Goal: Information Seeking & Learning: Learn about a topic

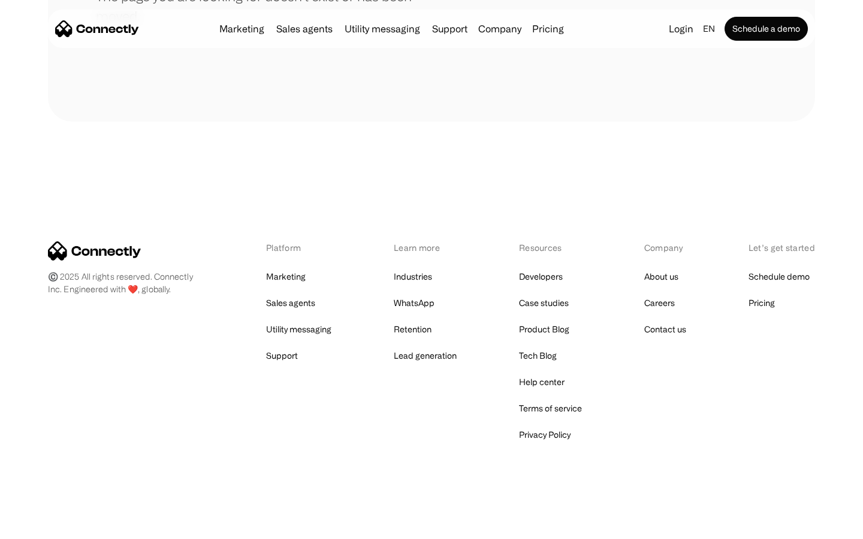
scroll to position [219, 0]
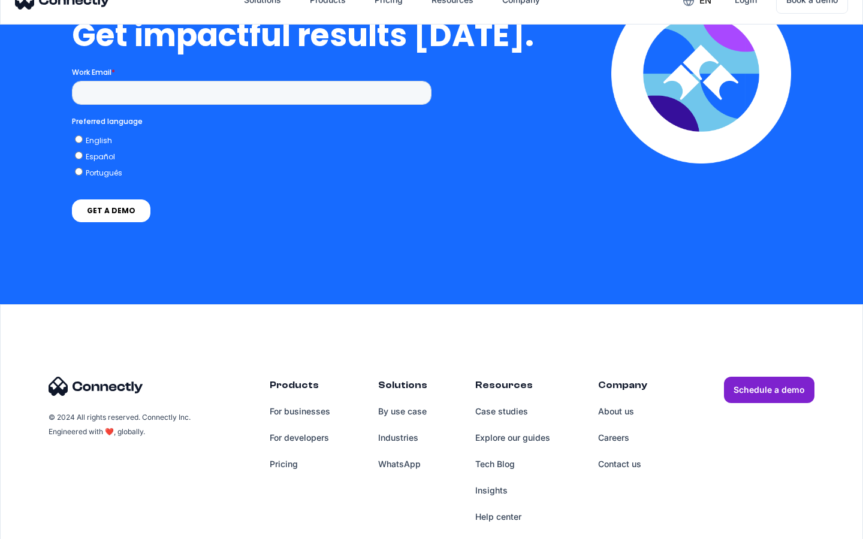
scroll to position [2620, 0]
